Goal: Task Accomplishment & Management: Manage account settings

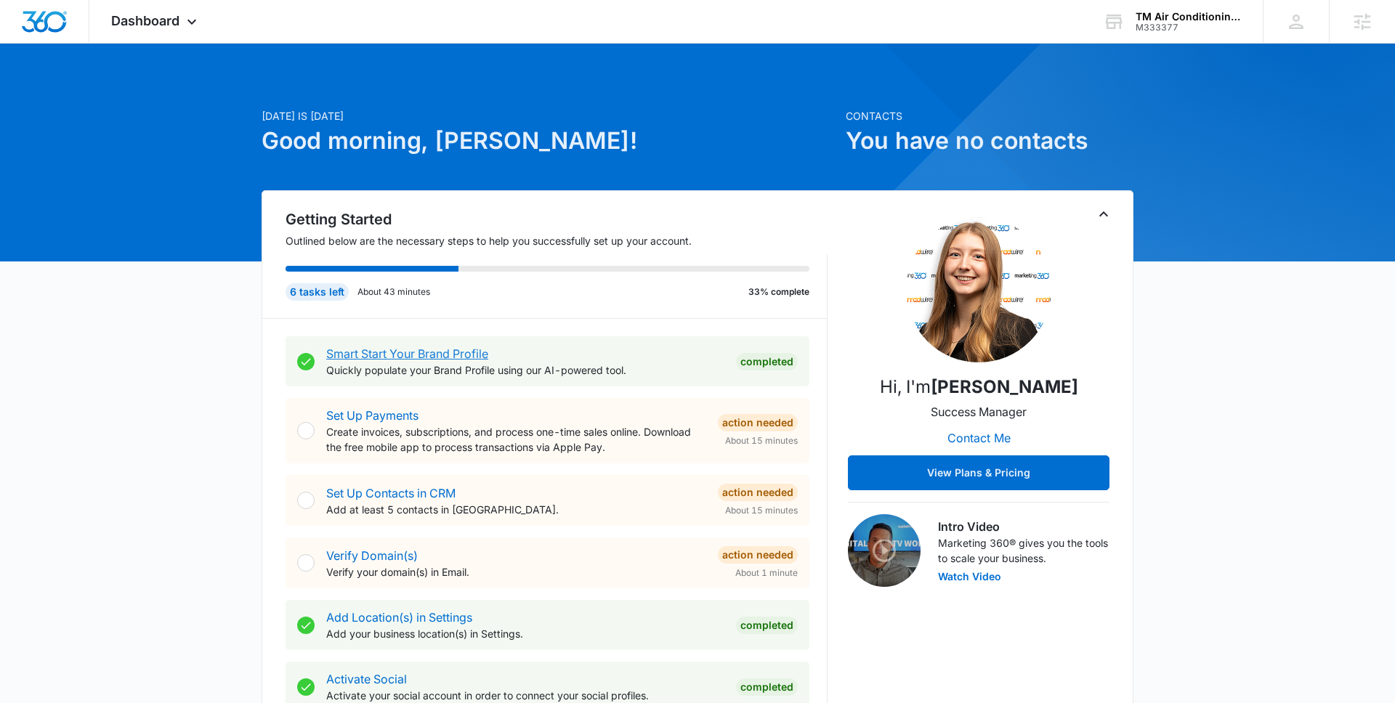
click at [411, 350] on link "Smart Start Your Brand Profile" at bounding box center [407, 354] width 162 height 15
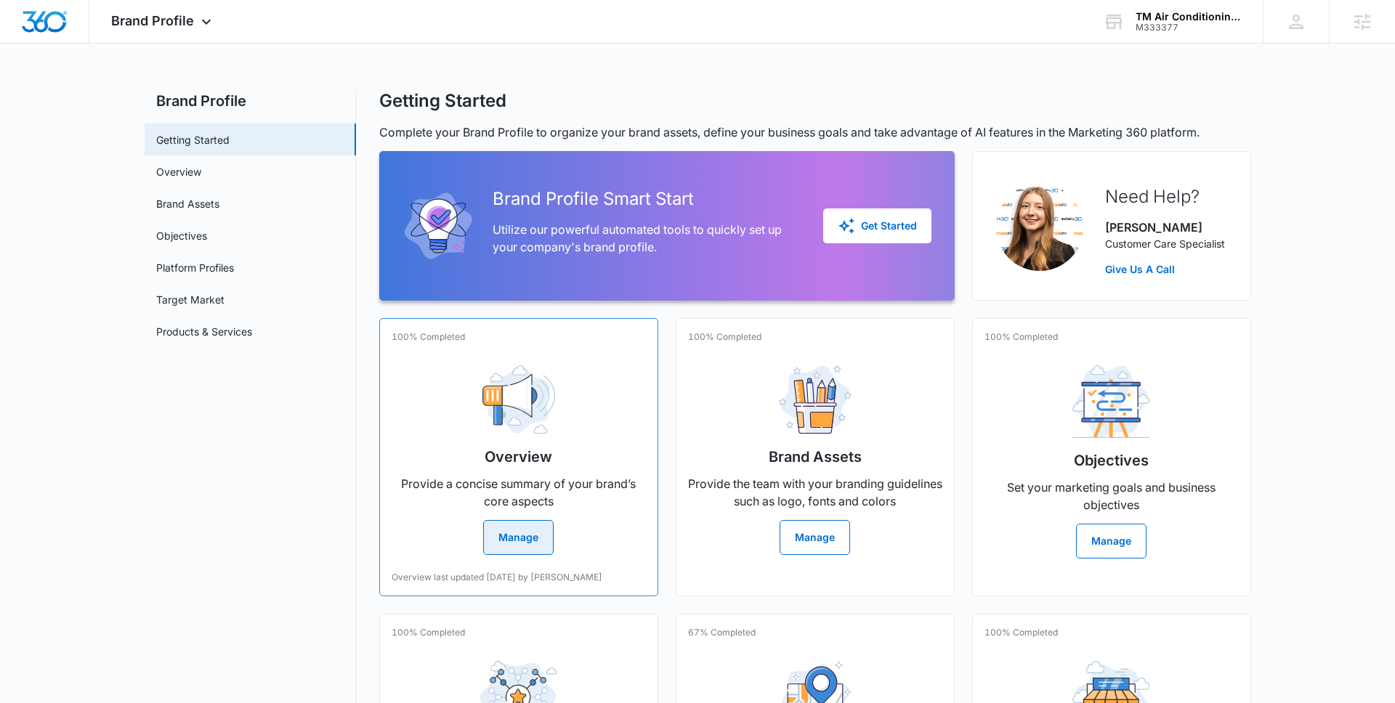
click at [442, 373] on div "Overview Provide a concise summary of your brand’s core aspects Manage" at bounding box center [519, 454] width 254 height 201
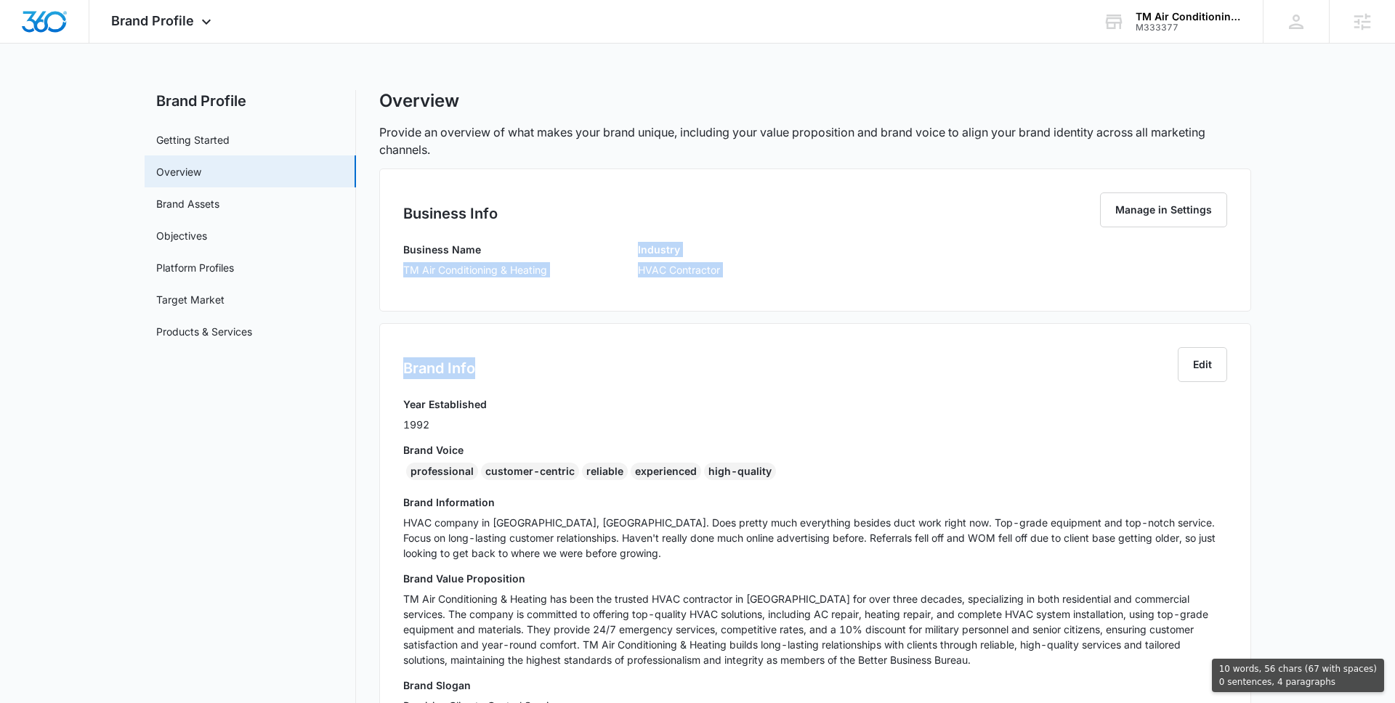
drag, startPoint x: 404, startPoint y: 270, endPoint x: 581, endPoint y: 372, distance: 204.1
click at [581, 372] on div "Business Info Manage in Settings Business Name TM Air Conditioning & Heating In…" at bounding box center [815, 614] width 872 height 891
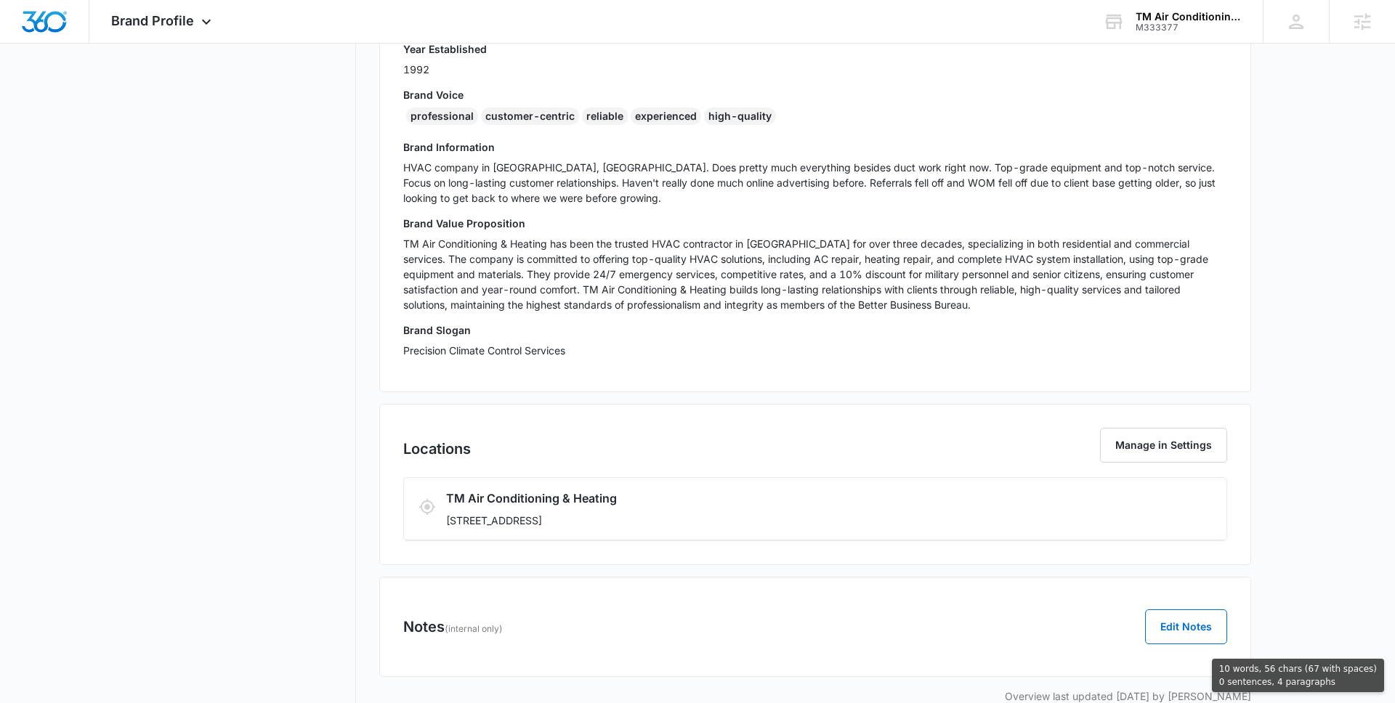
scroll to position [384, 0]
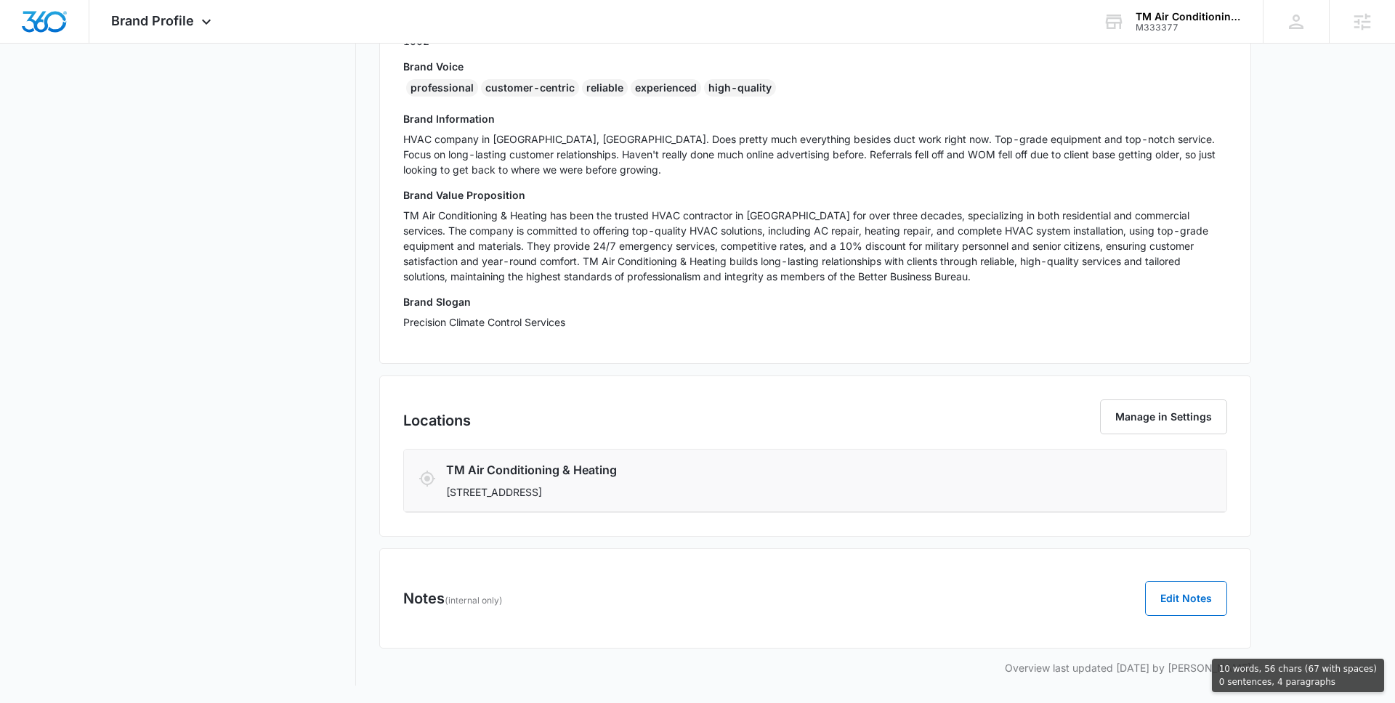
click at [723, 493] on p "[STREET_ADDRESS]" at bounding box center [747, 492] width 602 height 15
copy div "TM Air Conditioning & Heating Industry HVAC Contractor Brand Info Edit Year Est…"
